Goal: Check status: Check status

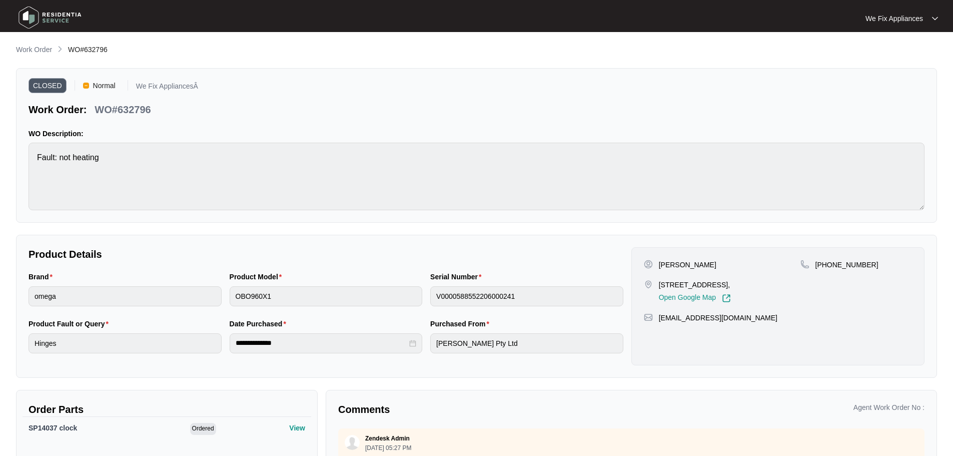
click at [30, 15] on img at bounding box center [50, 18] width 70 height 30
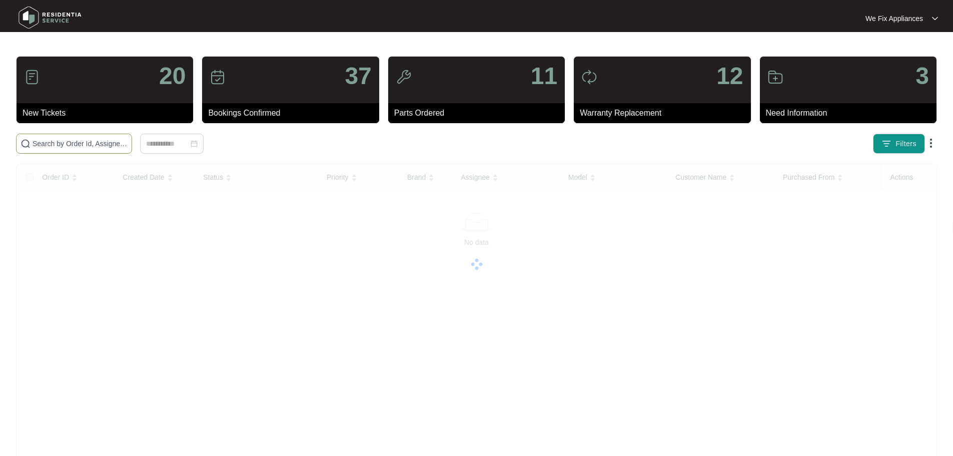
click at [97, 143] on input "text" at bounding box center [80, 143] width 95 height 11
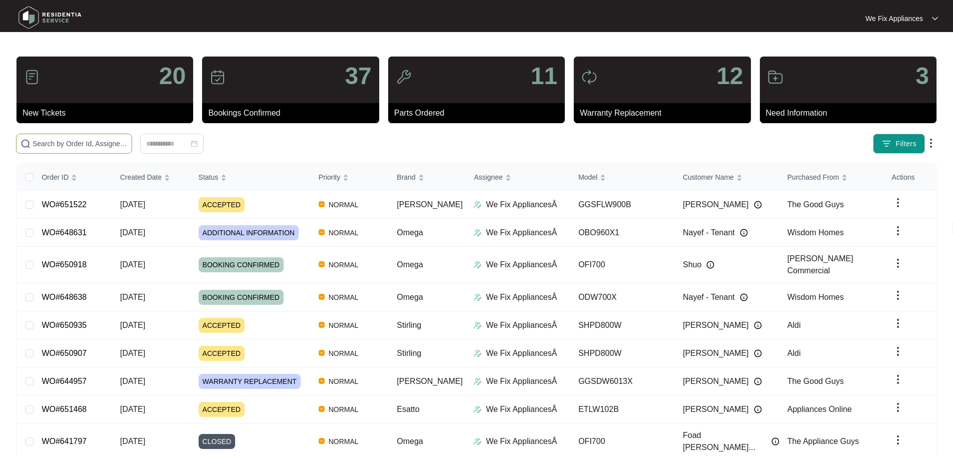
paste input "642829"
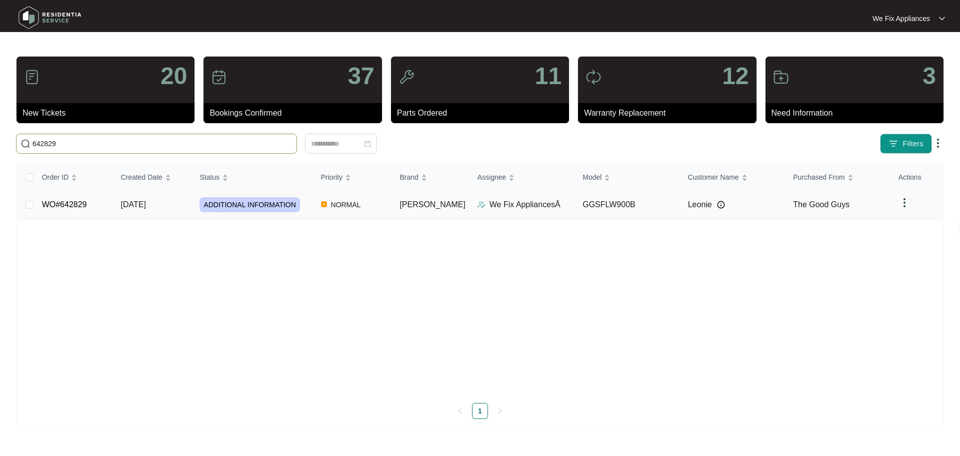
type input "642829"
click at [262, 206] on span "ADDITIONAL INFORMATION" at bounding box center [250, 204] width 100 height 15
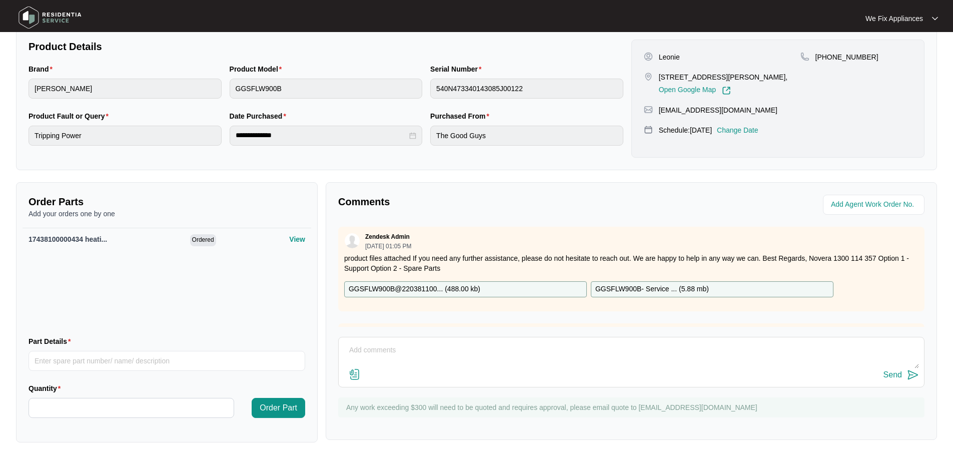
scroll to position [210, 0]
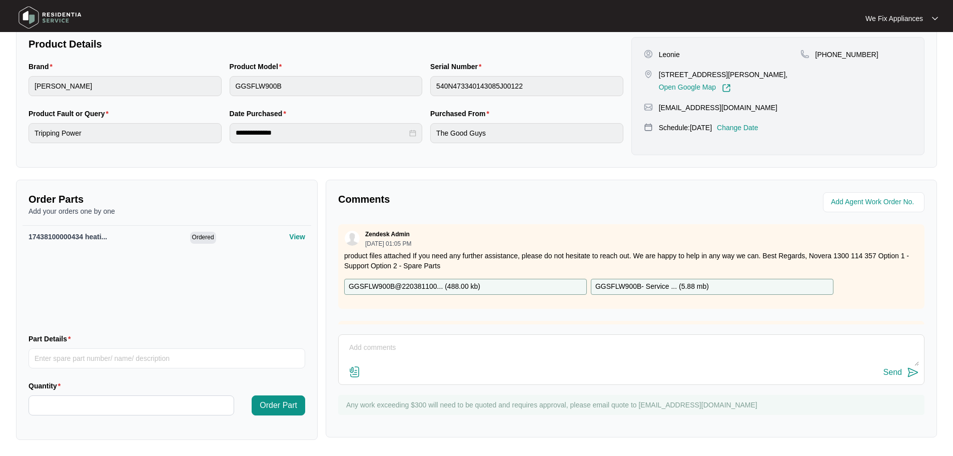
click at [466, 342] on textarea at bounding box center [631, 353] width 575 height 26
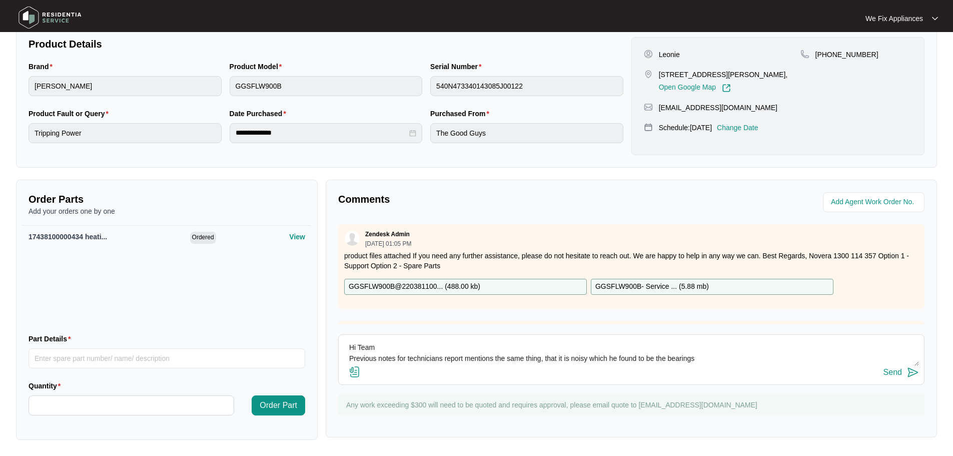
click at [706, 361] on textarea "Hi Team Previous notes for technicians report mentions the same thing, that it …" at bounding box center [631, 353] width 575 height 26
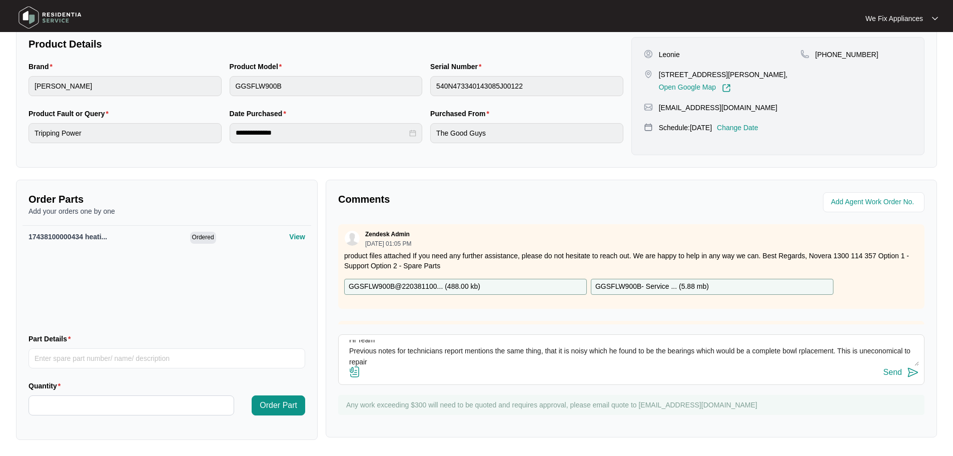
type textarea "Hi Team Previous notes for technicians report mentions the same thing, that it …"
click at [893, 370] on div "Send" at bounding box center [892, 372] width 19 height 9
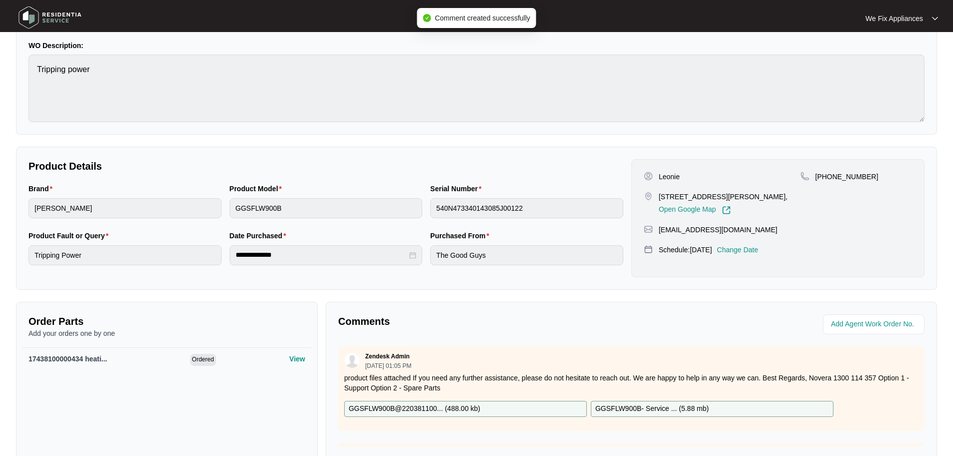
scroll to position [0, 0]
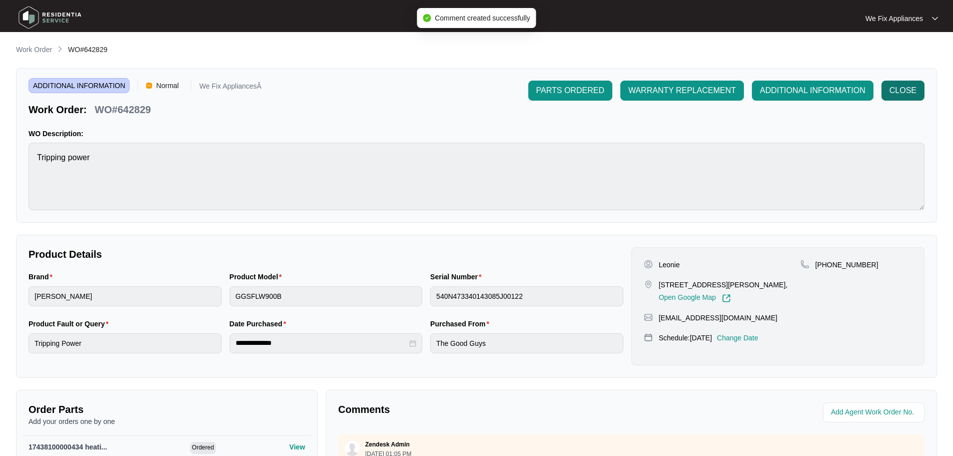
click at [902, 94] on span "CLOSE" at bounding box center [902, 91] width 27 height 12
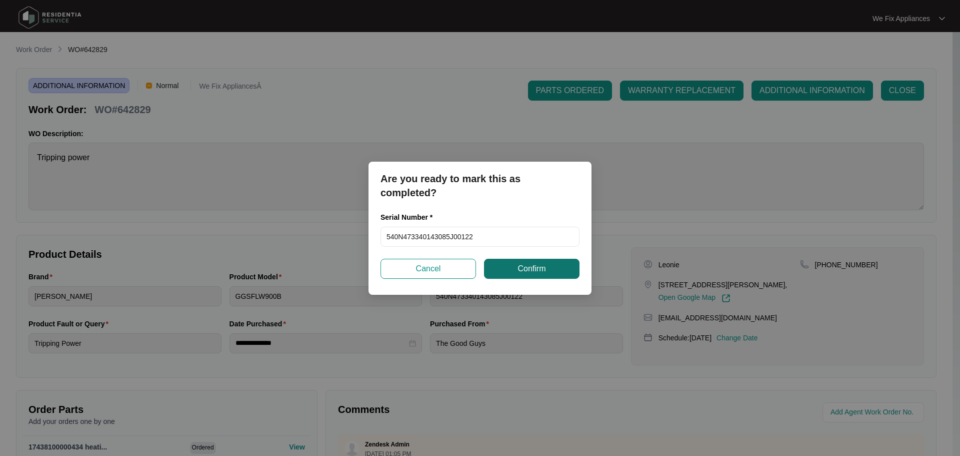
click at [539, 269] on span "Confirm" at bounding box center [532, 269] width 28 height 12
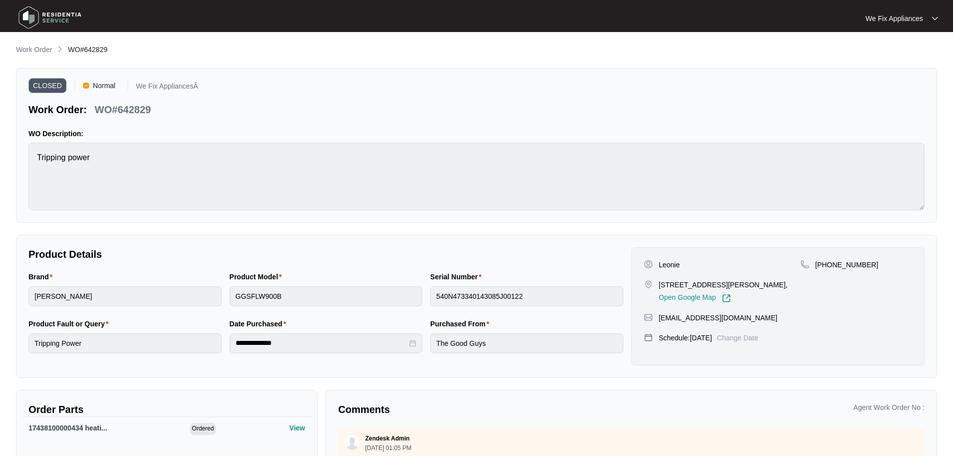
click at [41, 16] on img at bounding box center [50, 18] width 70 height 30
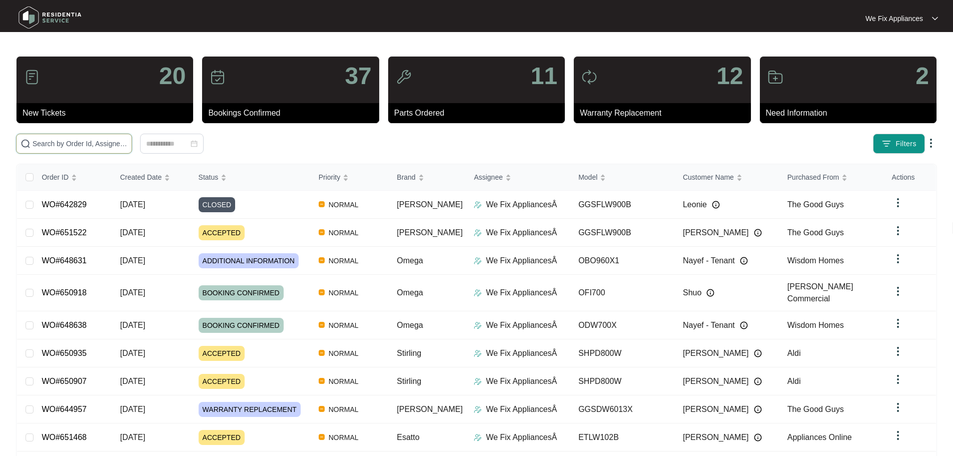
click at [128, 145] on input "text" at bounding box center [80, 143] width 95 height 11
paste input "648119"
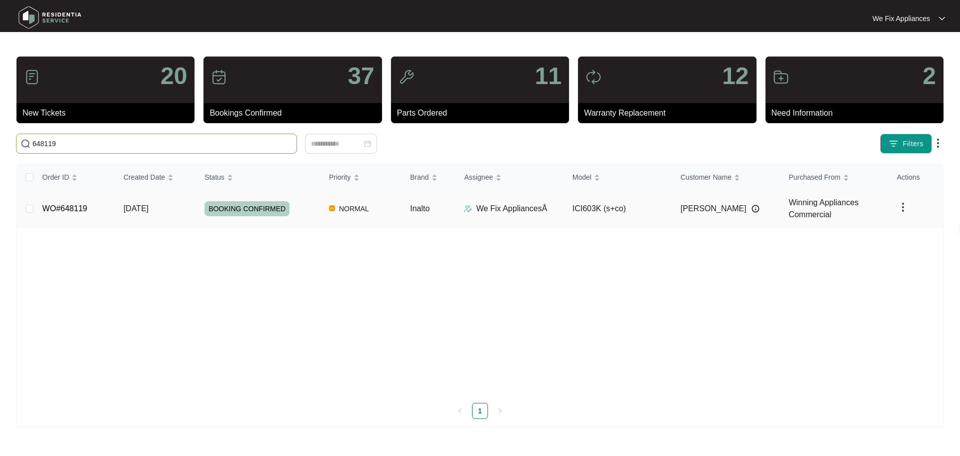
type input "648119"
click at [235, 212] on span "BOOKING CONFIRMED" at bounding box center [247, 208] width 85 height 15
